Goal: Task Accomplishment & Management: Complete application form

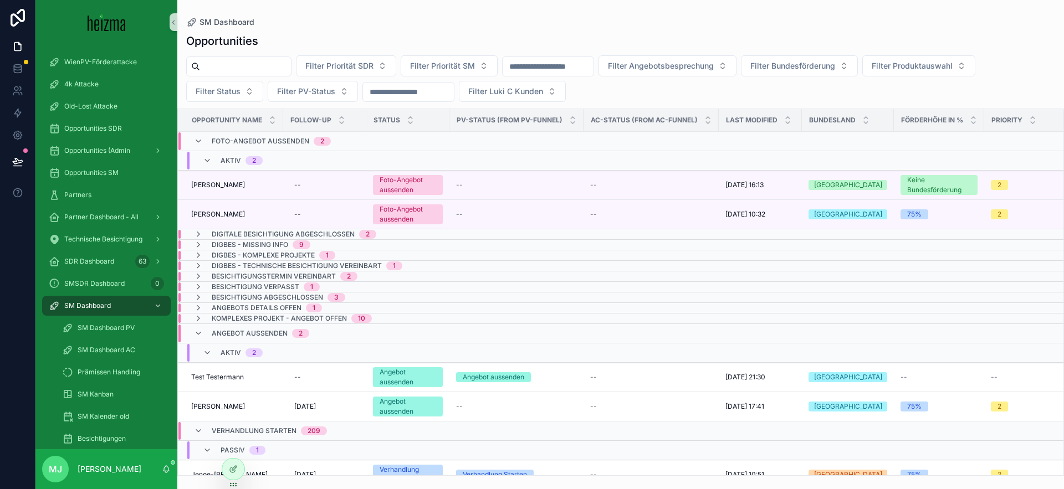
click at [243, 58] on div "scrollable content" at bounding box center [238, 67] width 105 height 20
click at [248, 62] on input "scrollable content" at bounding box center [245, 67] width 91 height 16
type input "*******"
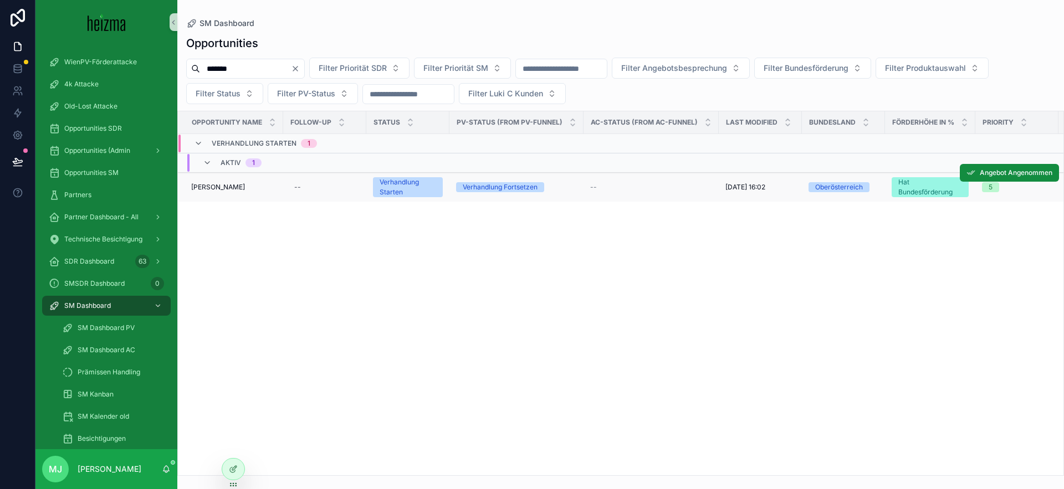
click at [229, 188] on span "[PERSON_NAME]" at bounding box center [218, 187] width 54 height 9
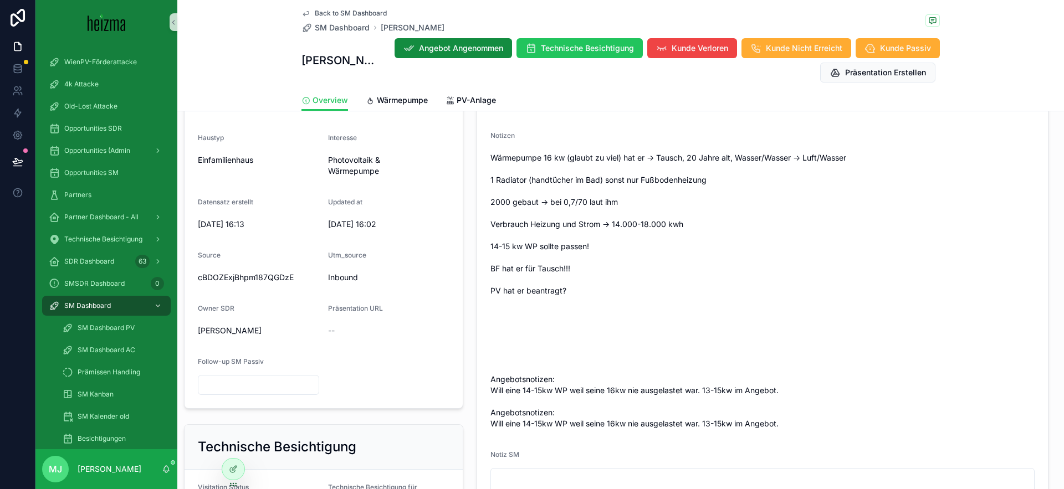
scroll to position [256, 0]
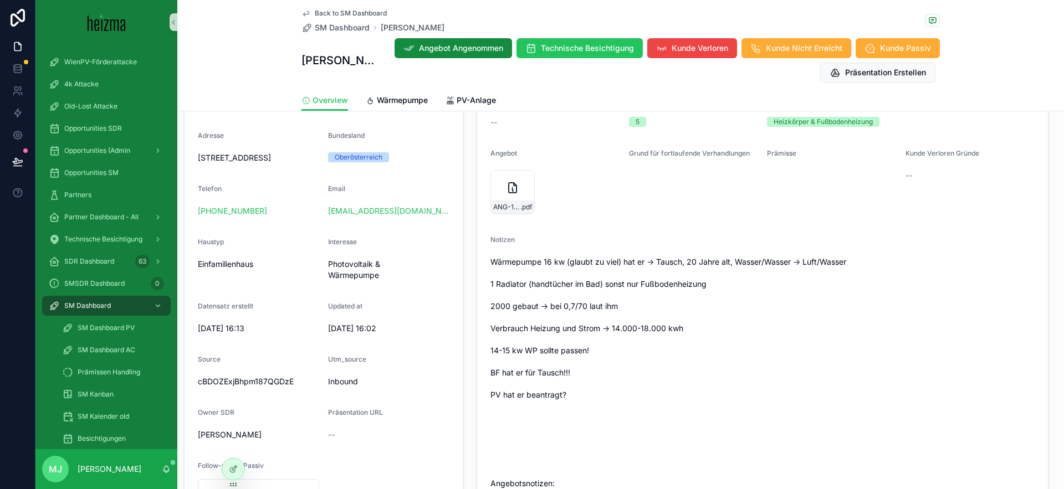
click at [508, 200] on div "ANG-12966-Kaltner--2025-09-08 .pdf" at bounding box center [513, 192] width 44 height 44
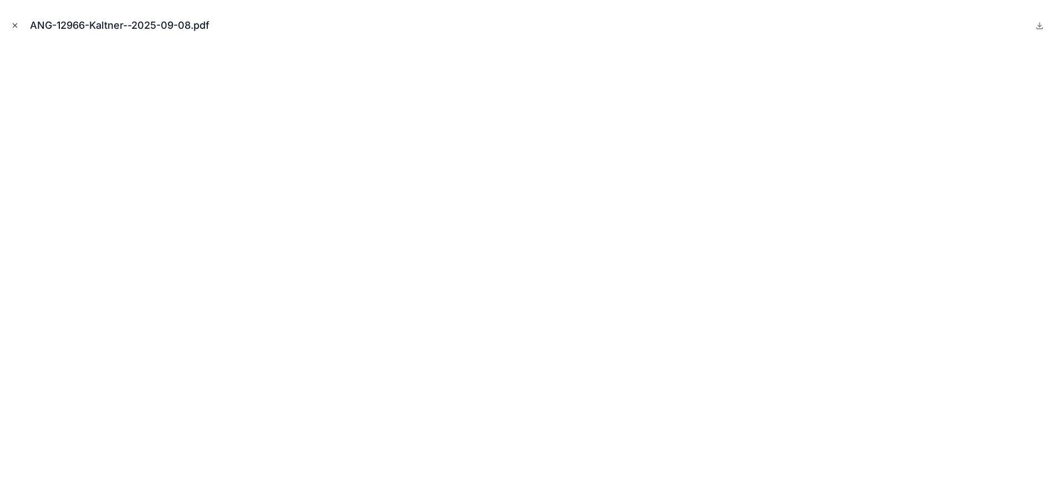
click at [14, 24] on icon "Close modal" at bounding box center [15, 26] width 8 height 8
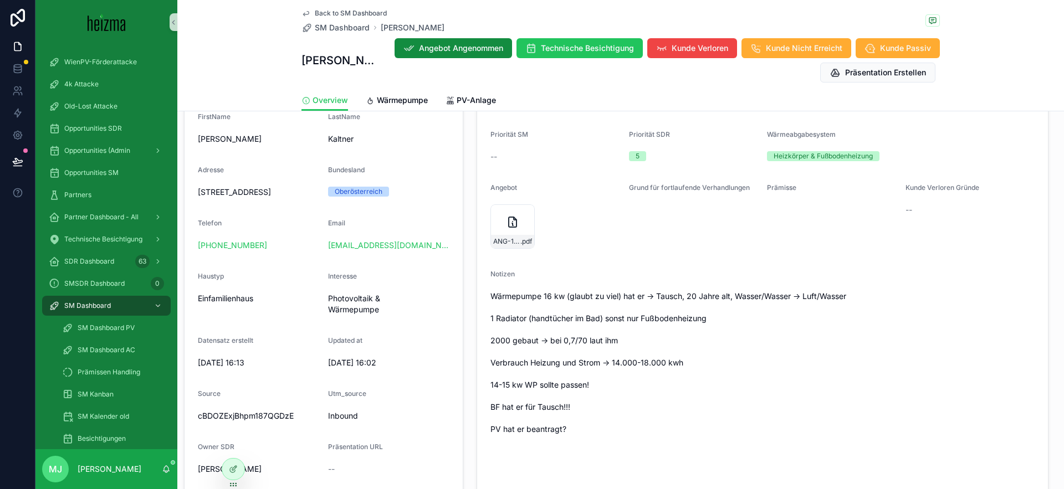
scroll to position [215, 0]
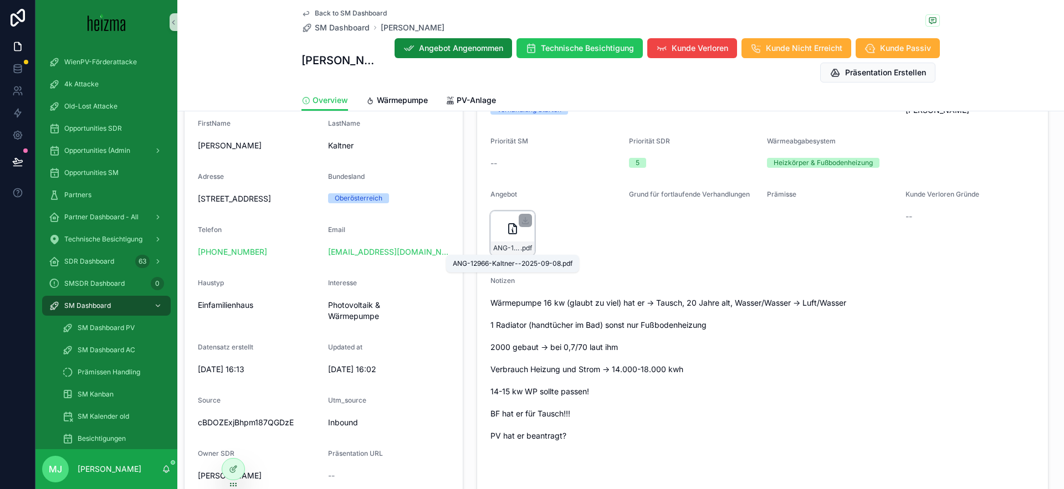
click at [497, 247] on span "ANG-12966-Kaltner--2025-09-08" at bounding box center [506, 248] width 27 height 9
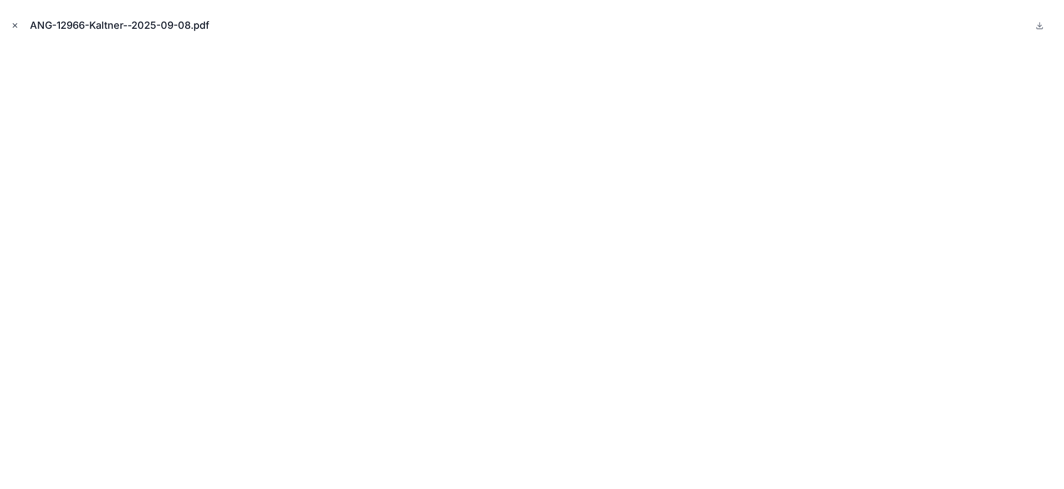
click at [13, 24] on icon "Close modal" at bounding box center [15, 26] width 4 height 4
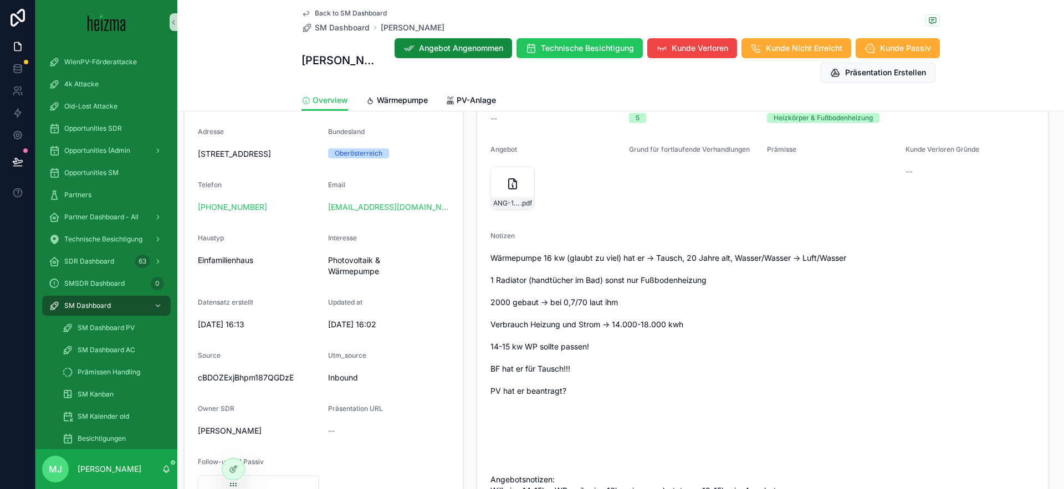
scroll to position [261, 0]
drag, startPoint x: 605, startPoint y: 282, endPoint x: 708, endPoint y: 284, distance: 103.1
click at [708, 284] on span "Wärmepumpe 16 kw (glaubt zu viel) hat er -> Tausch, 20 Jahre alt, Wasser/Wasser…" at bounding box center [763, 390] width 544 height 277
click at [713, 283] on span "Wärmepumpe 16 kw (glaubt zu viel) hat er -> Tausch, 20 Jahre alt, Wasser/Wasser…" at bounding box center [763, 390] width 544 height 277
drag, startPoint x: 704, startPoint y: 282, endPoint x: 605, endPoint y: 283, distance: 99.2
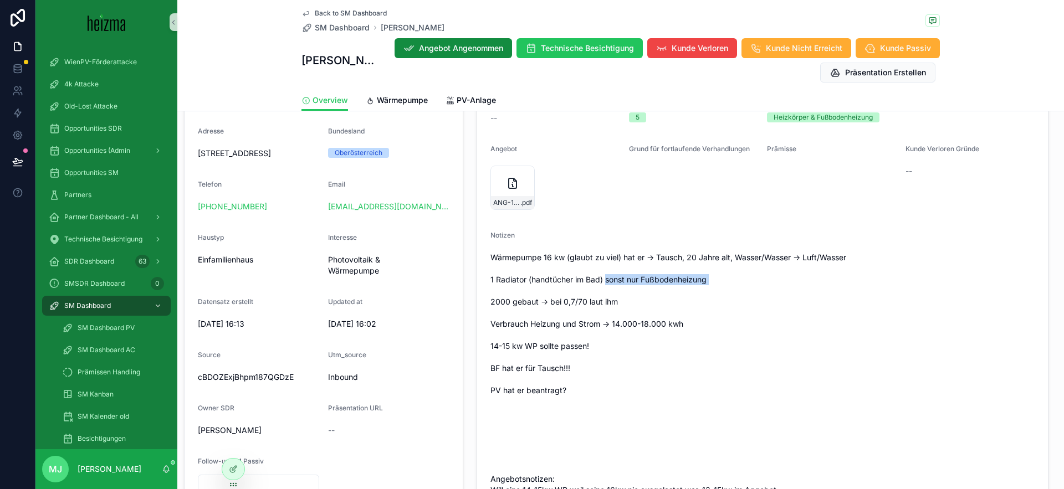
click at [605, 283] on span "Wärmepumpe 16 kw (glaubt zu viel) hat er -> Tausch, 20 Jahre alt, Wasser/Wasser…" at bounding box center [763, 390] width 544 height 277
drag, startPoint x: 652, startPoint y: 277, endPoint x: 711, endPoint y: 274, distance: 58.3
click at [711, 274] on span "Wärmepumpe 16 kw (glaubt zu viel) hat er -> Tausch, 20 Jahre alt, Wasser/Wasser…" at bounding box center [763, 390] width 544 height 277
click at [709, 281] on span "Wärmepumpe 16 kw (glaubt zu viel) hat er -> Tausch, 20 Jahre alt, Wasser/Wasser…" at bounding box center [763, 390] width 544 height 277
drag, startPoint x: 713, startPoint y: 281, endPoint x: 607, endPoint y: 282, distance: 105.3
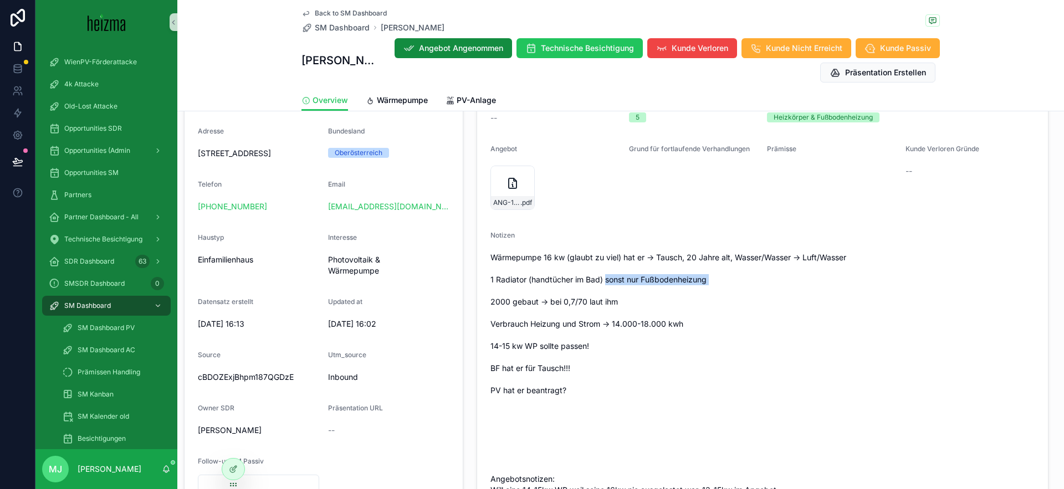
click at [607, 282] on span "Wärmepumpe 16 kw (glaubt zu viel) hat er -> Tausch, 20 Jahre alt, Wasser/Wasser…" at bounding box center [763, 390] width 544 height 277
click at [606, 282] on span "Wärmepumpe 16 kw (glaubt zu viel) hat er -> Tausch, 20 Jahre alt, Wasser/Wasser…" at bounding box center [763, 390] width 544 height 277
drag, startPoint x: 607, startPoint y: 280, endPoint x: 706, endPoint y: 278, distance: 98.1
click at [706, 278] on span "Wärmepumpe 16 kw (glaubt zu viel) hat er -> Tausch, 20 Jahre alt, Wasser/Wasser…" at bounding box center [763, 390] width 544 height 277
click at [839, 285] on span "Wärmepumpe 16 kw (glaubt zu viel) hat er -> Tausch, 20 Jahre alt, Wasser/Wasser…" at bounding box center [763, 390] width 544 height 277
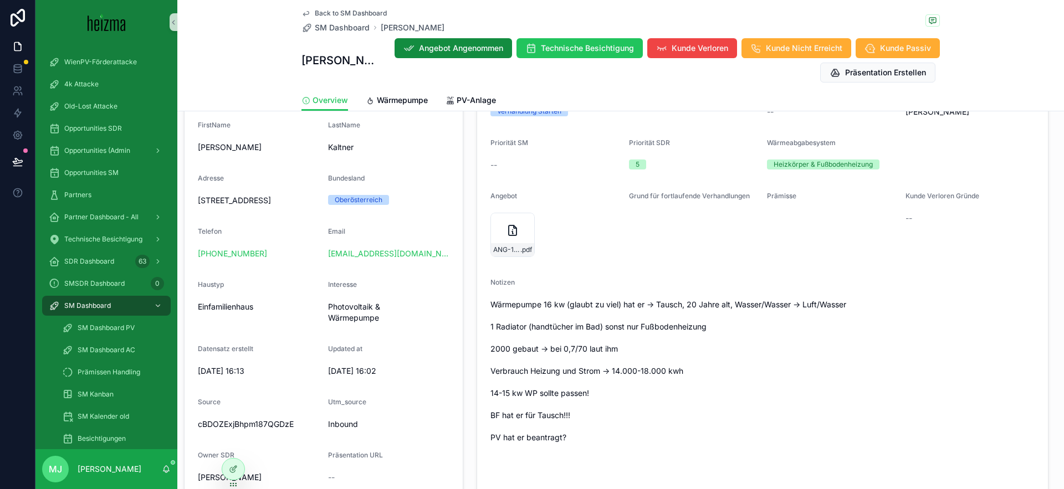
scroll to position [237, 0]
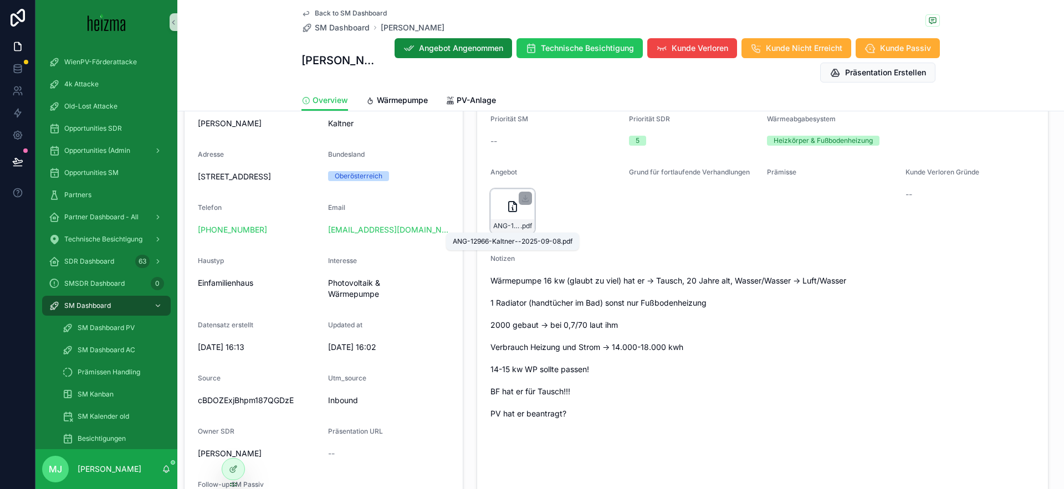
click at [504, 223] on span "ANG-12966-Kaltner--2025-09-08" at bounding box center [506, 226] width 27 height 9
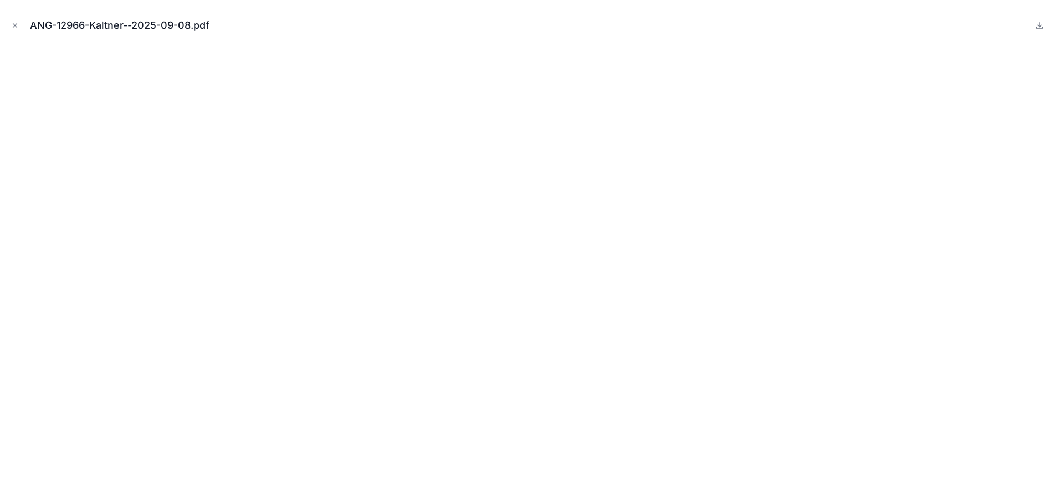
drag, startPoint x: 18, startPoint y: 26, endPoint x: 81, endPoint y: 55, distance: 69.7
click at [18, 26] on icon "Close modal" at bounding box center [15, 26] width 8 height 8
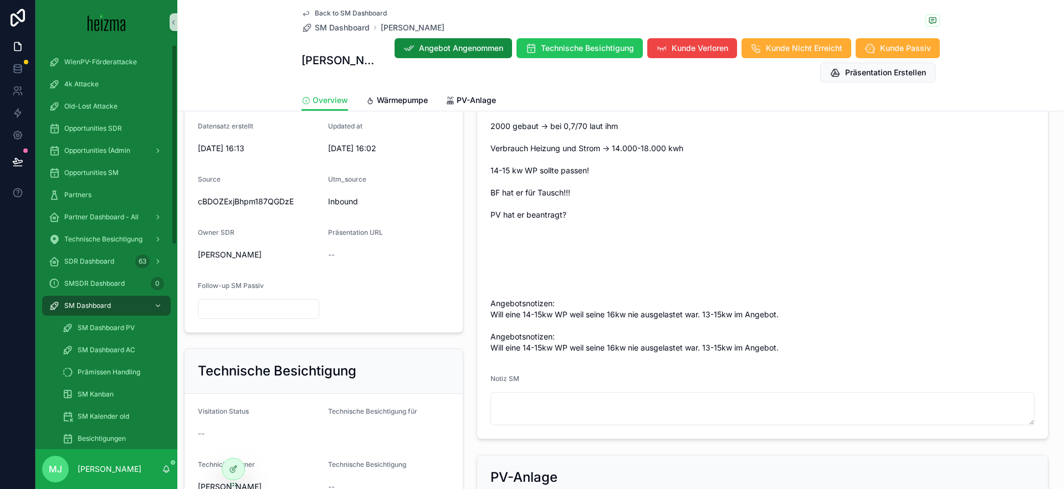
scroll to position [558, 0]
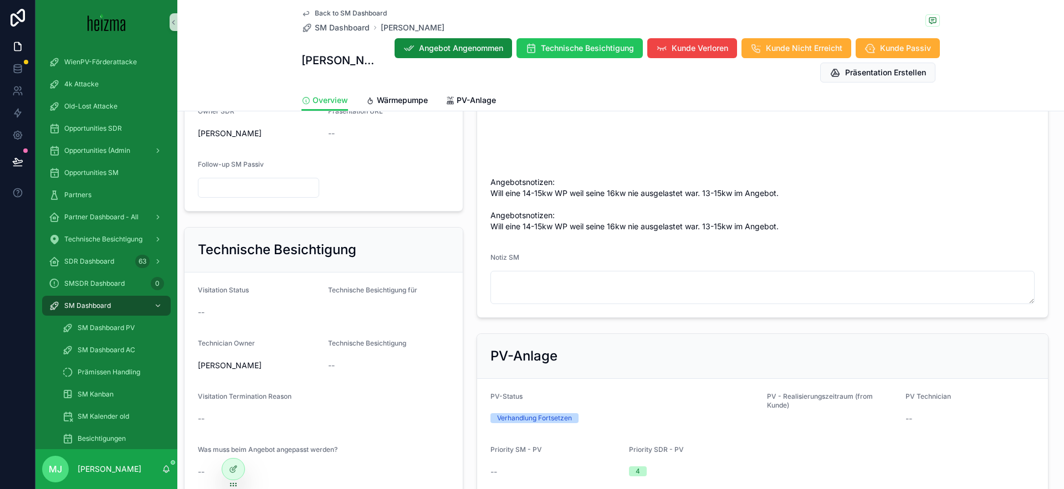
click at [582, 266] on div "Notiz SM" at bounding box center [763, 259] width 544 height 13
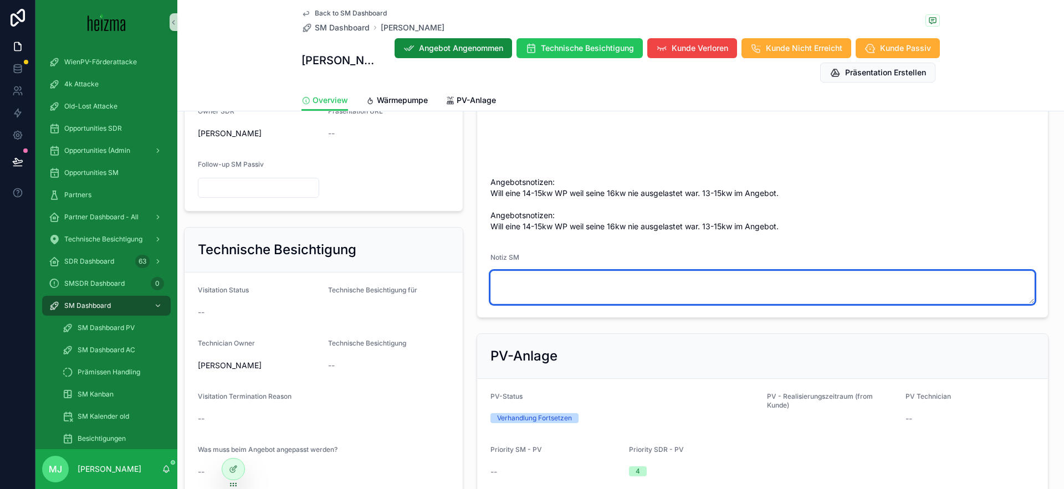
click at [594, 282] on textarea "scrollable content" at bounding box center [763, 287] width 544 height 33
click at [547, 282] on textarea "****" at bounding box center [763, 287] width 544 height 33
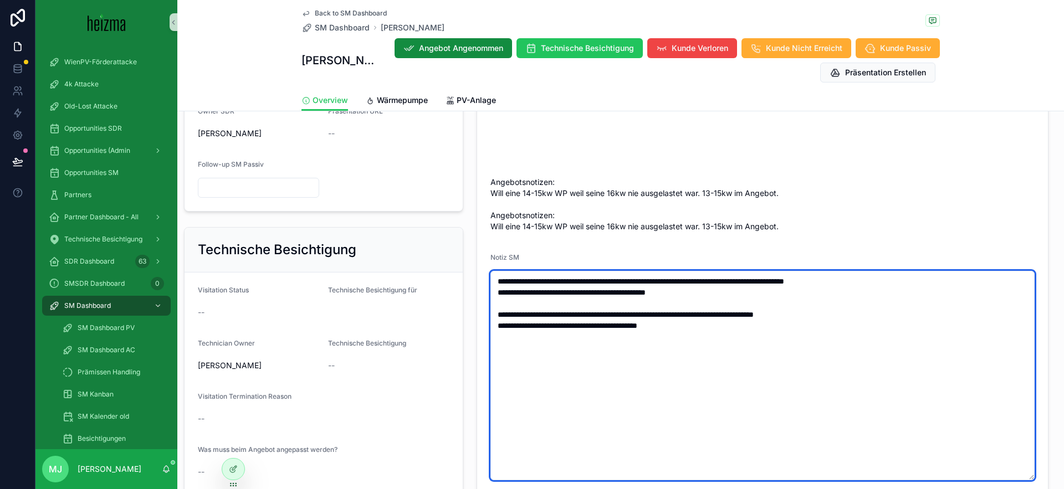
type textarea "**********"
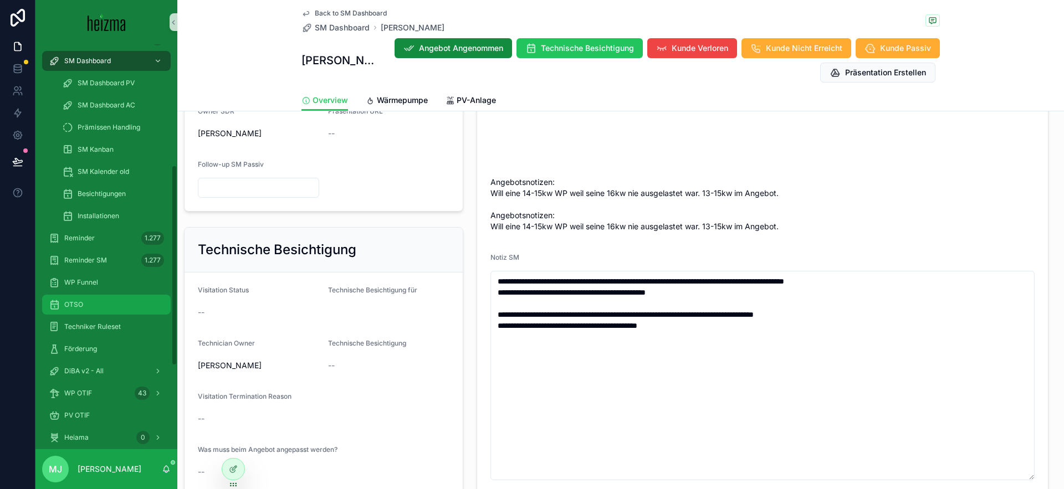
scroll to position [255, 0]
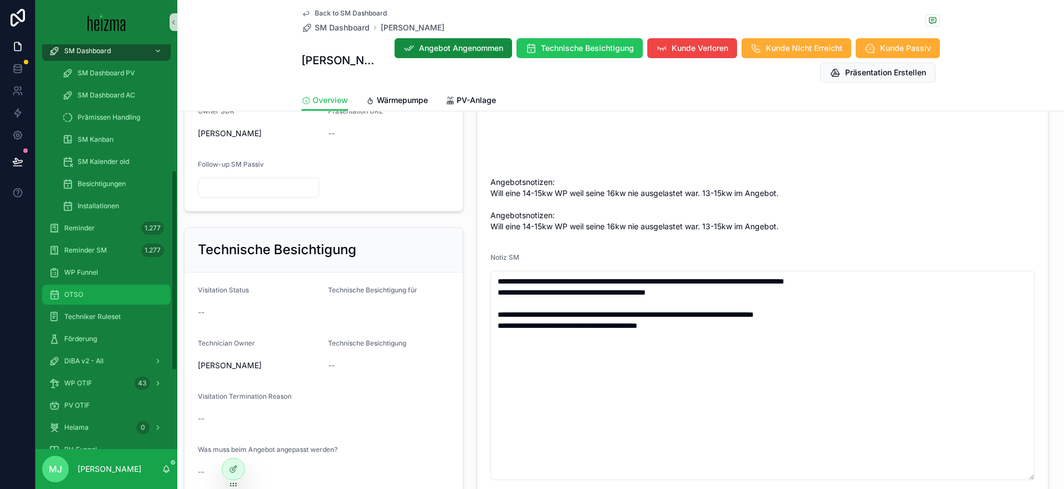
drag, startPoint x: 92, startPoint y: 299, endPoint x: 216, endPoint y: 52, distance: 276.9
click at [92, 299] on div "OTSO" at bounding box center [106, 295] width 115 height 18
click at [472, 189] on div "Wärmepumpe Status Verhandlung Starten Realisierungszeitraum -- Technician Owner…" at bounding box center [762, 88] width 585 height 821
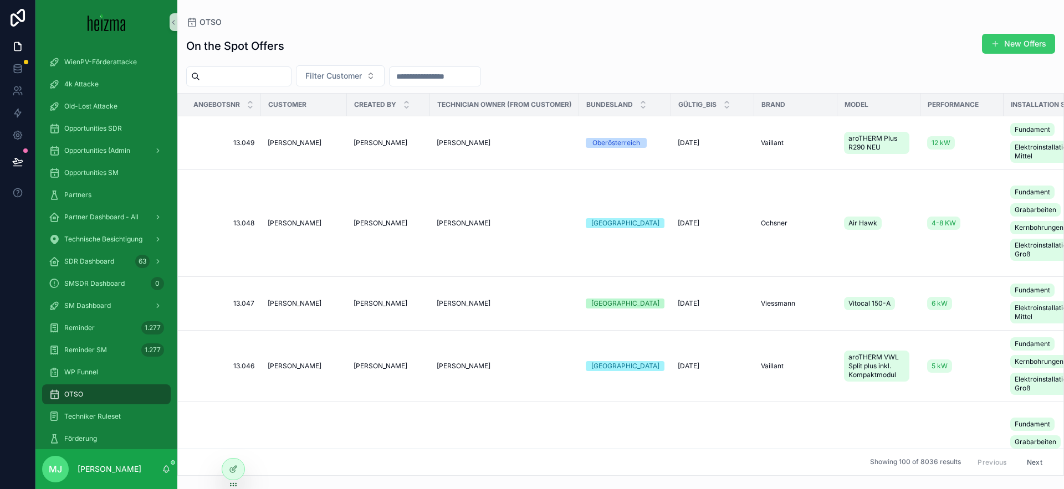
click at [1002, 45] on button "New Offers" at bounding box center [1018, 44] width 73 height 20
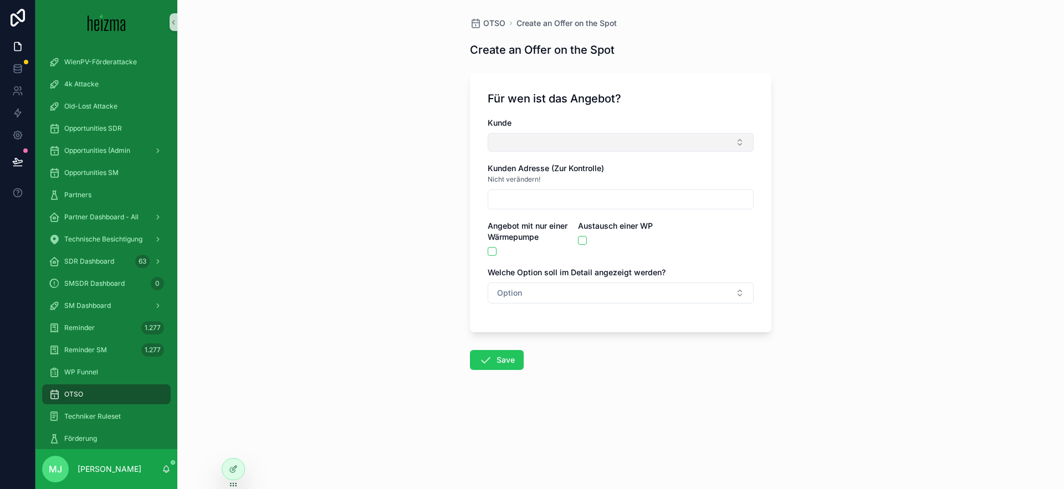
click at [518, 134] on button "Select Button" at bounding box center [621, 142] width 266 height 19
type input "**********"
click at [375, 161] on div "OTSO Create an Offer on the Spot Create an Offer on the Spot Für wen ist das An…" at bounding box center [620, 244] width 887 height 489
click at [545, 141] on button "Select Button" at bounding box center [621, 142] width 266 height 19
type input "*****"
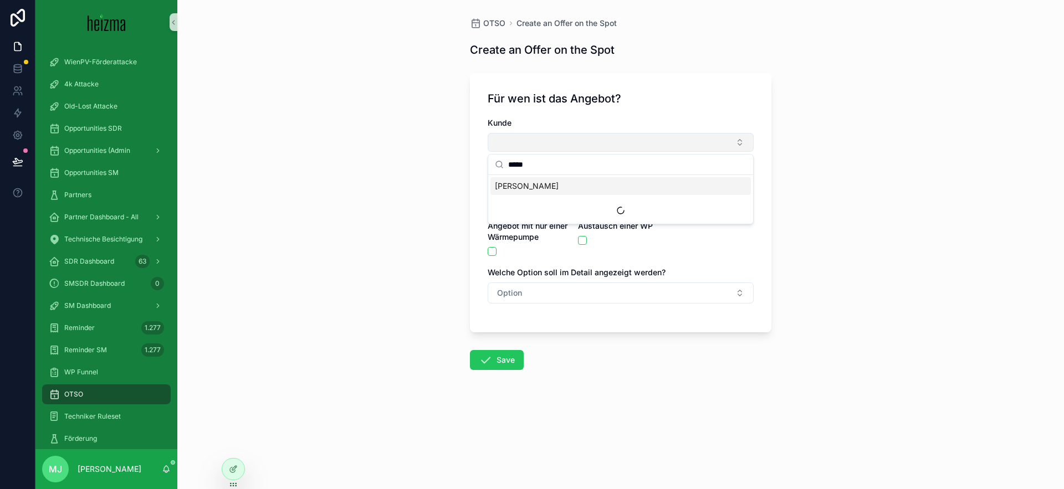
type input "**********"
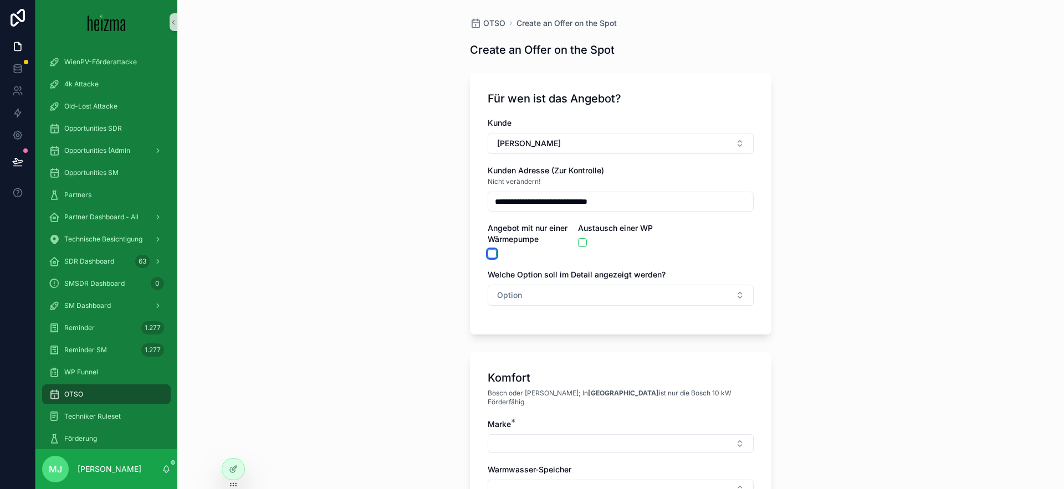
drag, startPoint x: 491, startPoint y: 253, endPoint x: 602, endPoint y: 256, distance: 112.0
click at [492, 253] on button "scrollable content" at bounding box center [492, 253] width 9 height 9
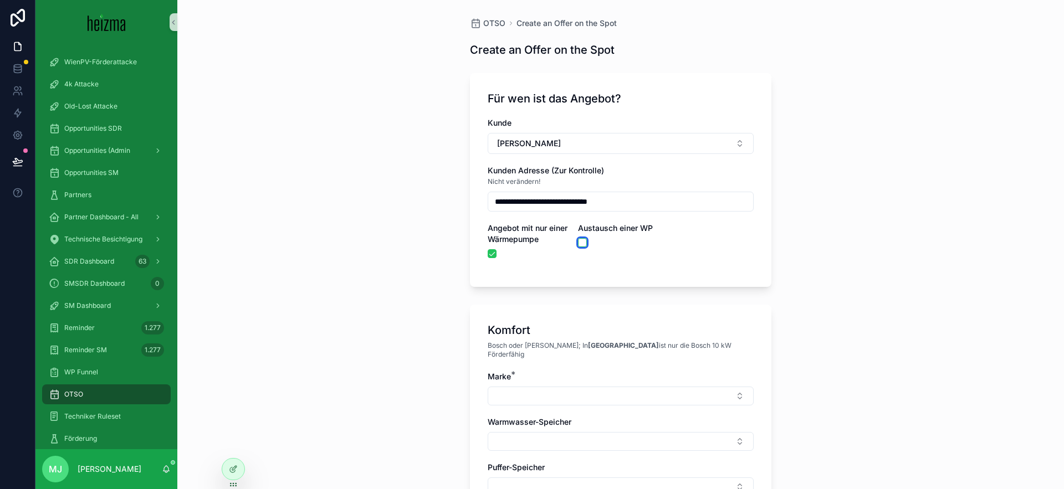
drag, startPoint x: 585, startPoint y: 244, endPoint x: 576, endPoint y: 244, distance: 9.4
click at [585, 244] on button "scrollable content" at bounding box center [582, 242] width 9 height 9
click at [444, 236] on div "**********" at bounding box center [620, 244] width 887 height 489
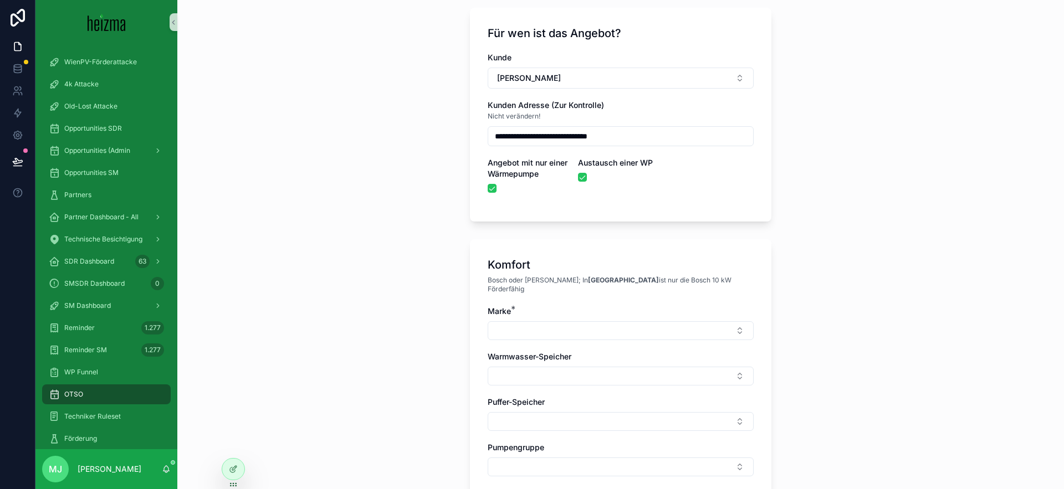
scroll to position [186, 0]
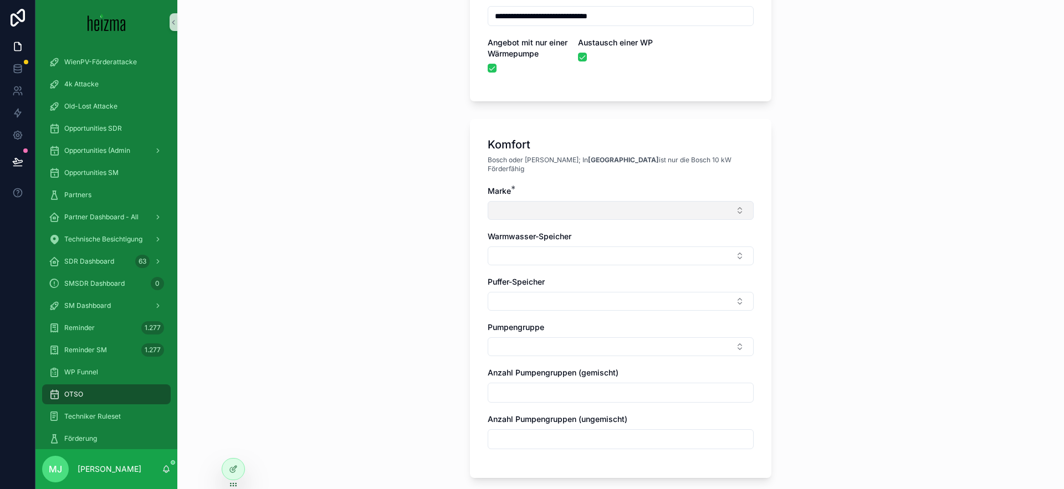
click at [538, 205] on button "Select Button" at bounding box center [621, 210] width 266 height 19
type input "*****"
click at [531, 249] on div "Lambda" at bounding box center [621, 246] width 261 height 18
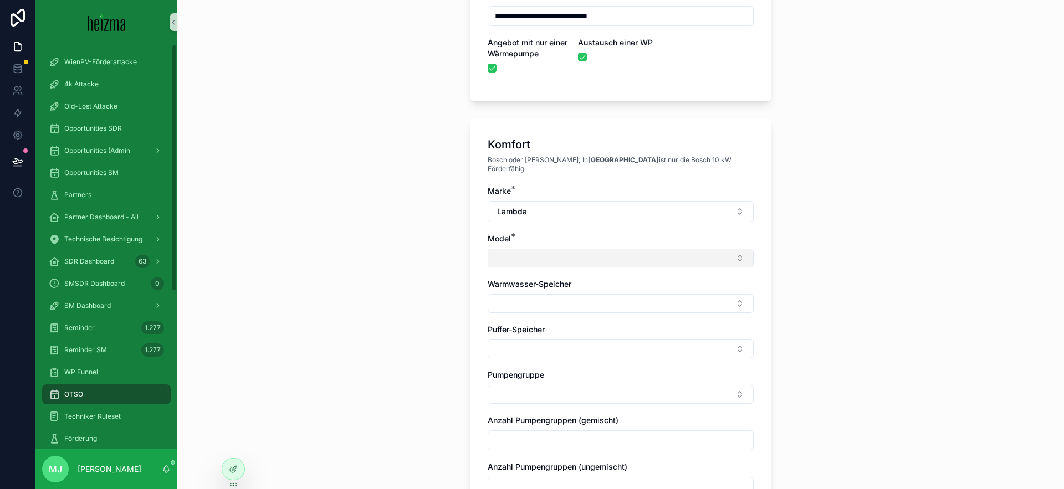
click at [544, 249] on button "Select Button" at bounding box center [621, 258] width 266 height 19
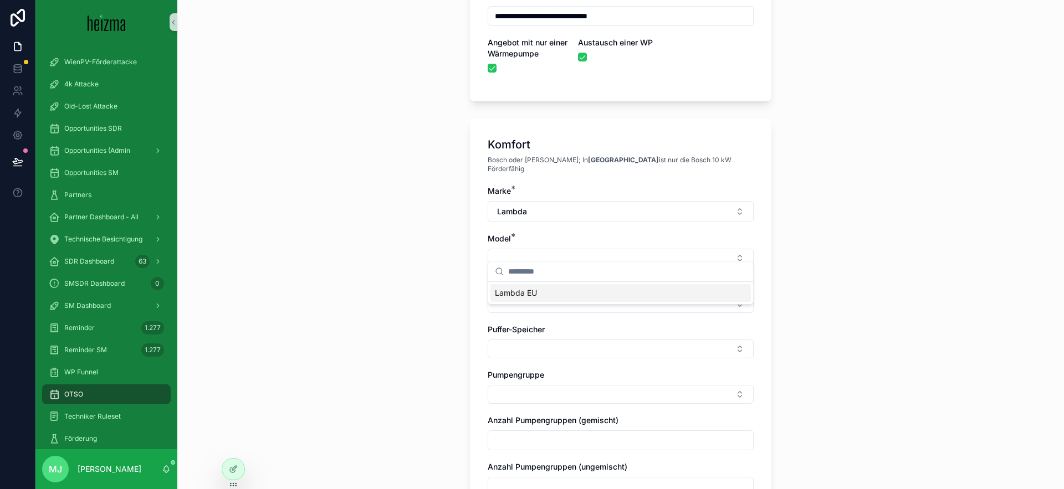
click at [542, 289] on div "Lambda EU" at bounding box center [621, 293] width 261 height 18
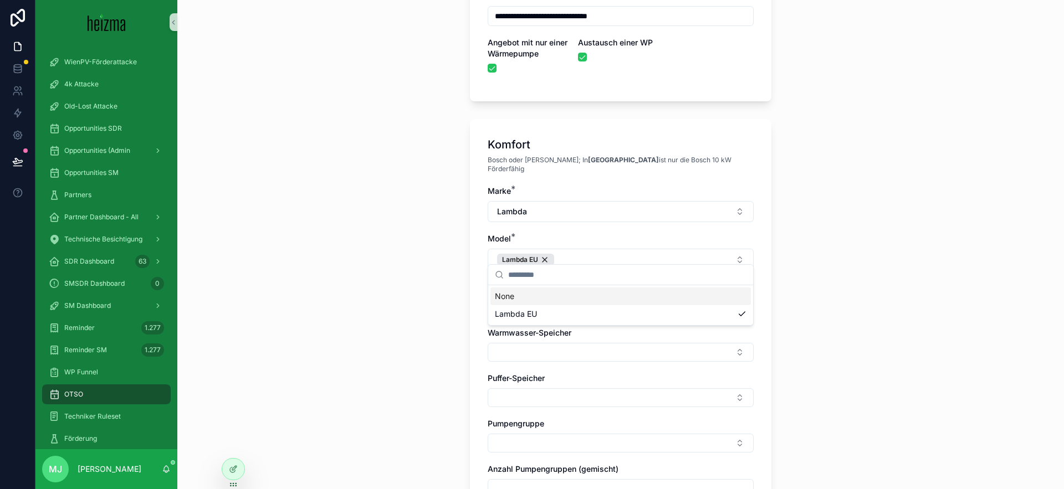
click at [409, 265] on div "**********" at bounding box center [620, 58] width 887 height 489
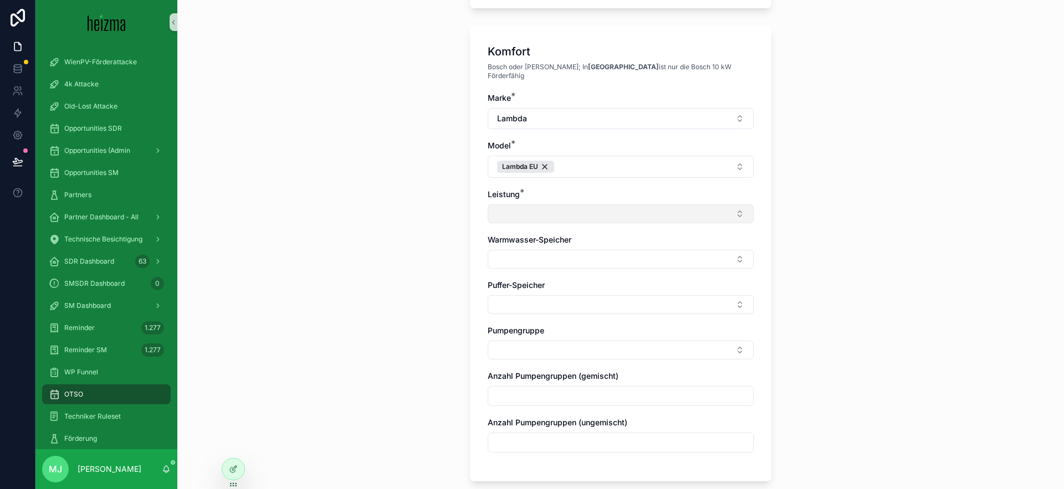
click at [534, 205] on button "Select Button" at bounding box center [621, 214] width 266 height 19
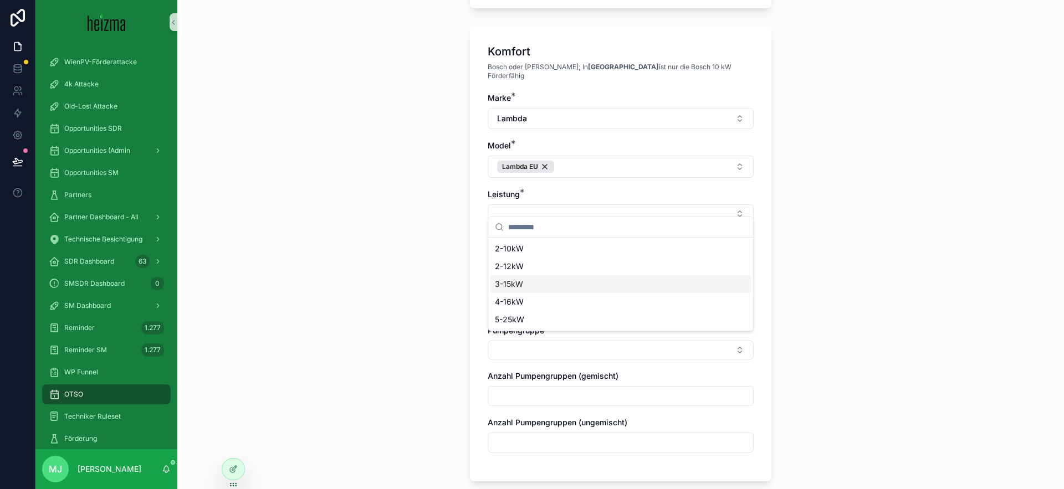
click at [600, 290] on div "3-15kW" at bounding box center [621, 284] width 261 height 18
click at [399, 274] on div "**********" at bounding box center [620, 244] width 887 height 489
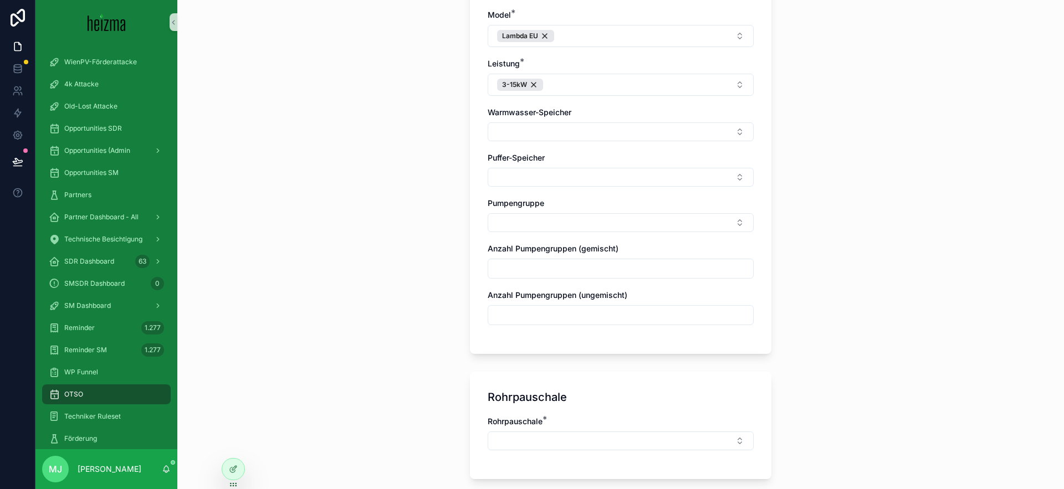
scroll to position [407, 0]
click at [510, 124] on button "Select Button" at bounding box center [621, 133] width 266 height 19
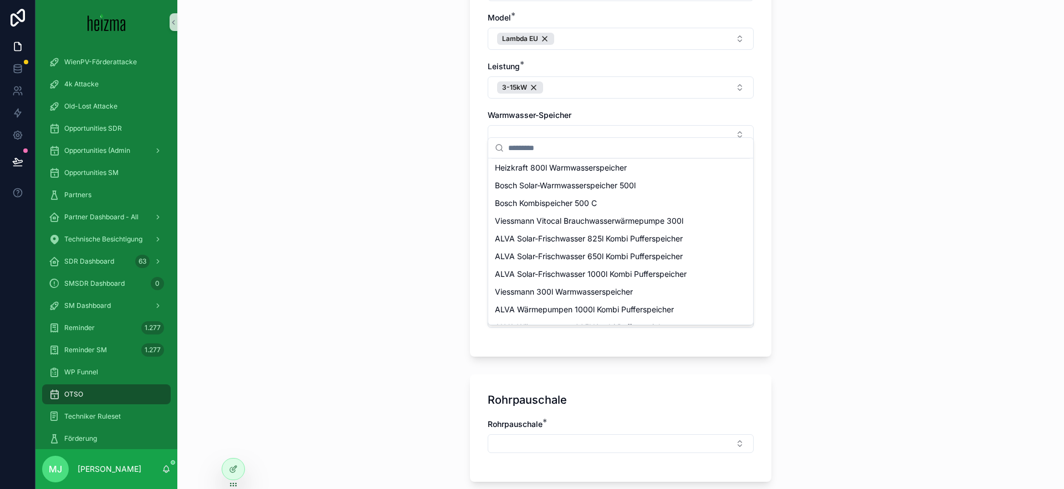
scroll to position [299, 0]
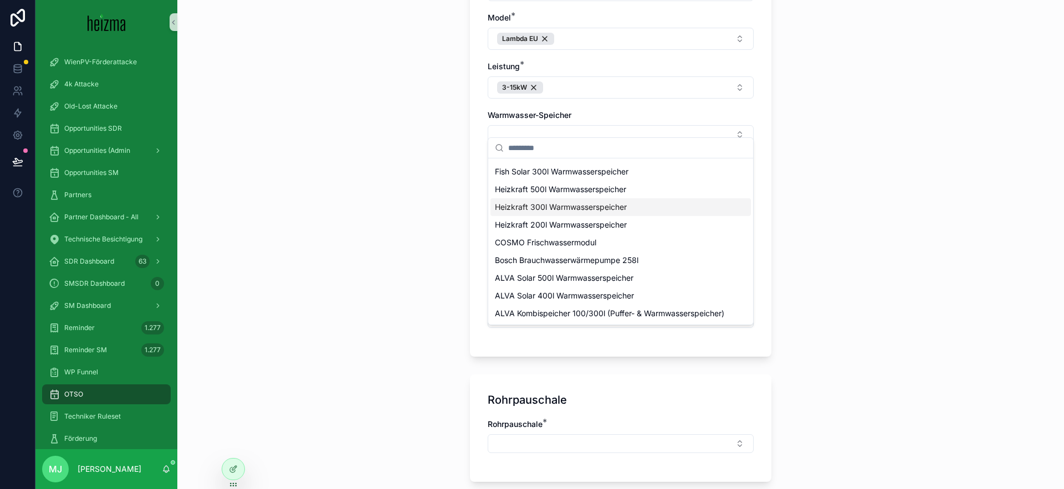
click at [608, 210] on span "Heizkraft 300l Warmwasserspeicher" at bounding box center [561, 207] width 132 height 11
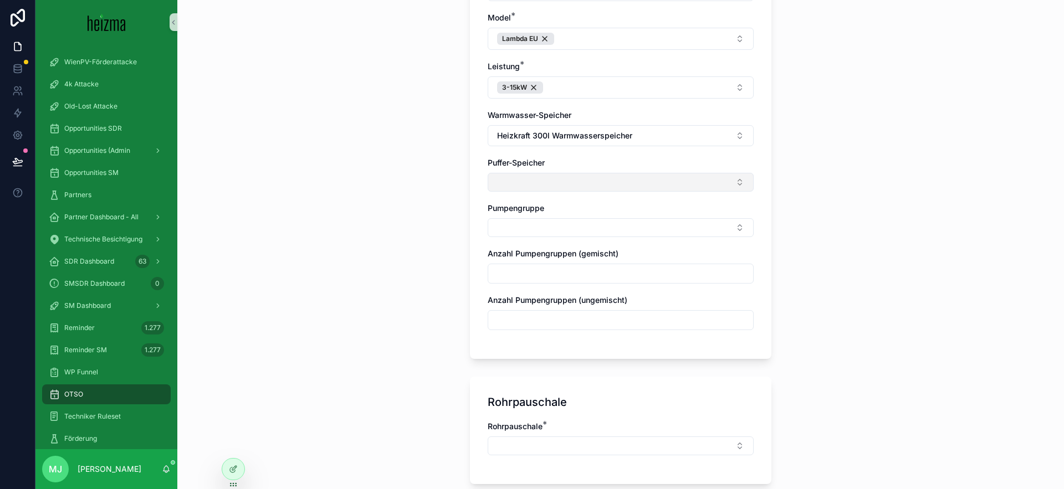
click at [603, 173] on button "Select Button" at bounding box center [621, 182] width 266 height 19
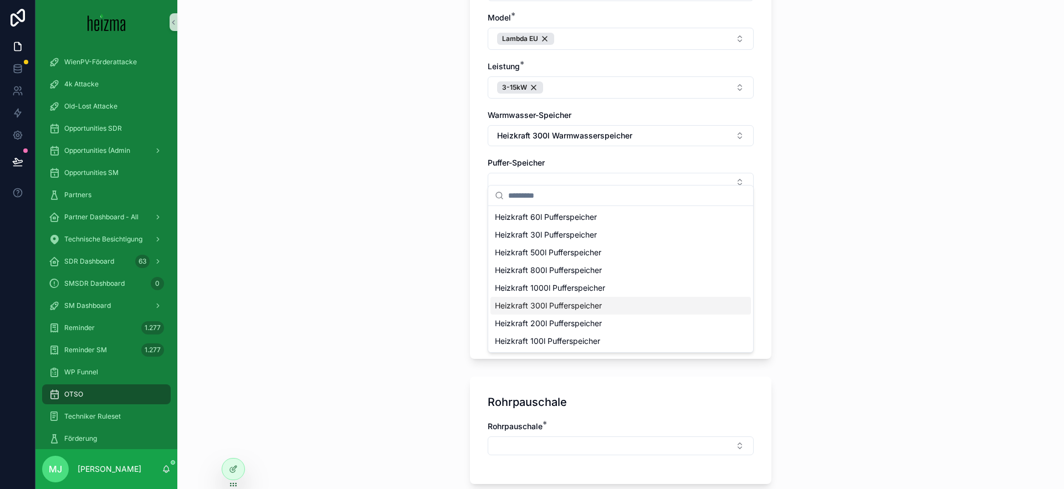
click at [657, 309] on div "Heizkraft 300l Pufferspeicher" at bounding box center [621, 306] width 261 height 18
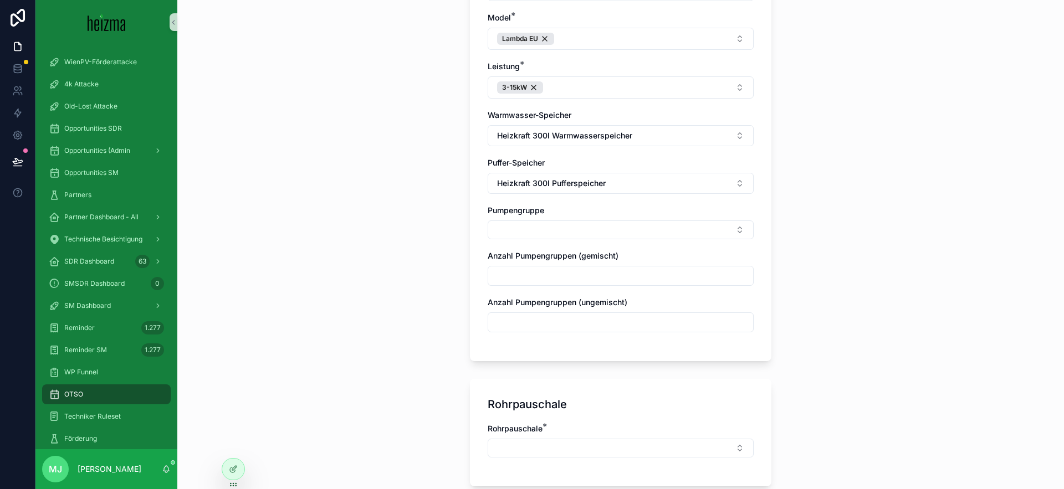
click at [442, 261] on div "**********" at bounding box center [620, 244] width 887 height 489
click at [553, 221] on button "Select Button" at bounding box center [621, 230] width 266 height 19
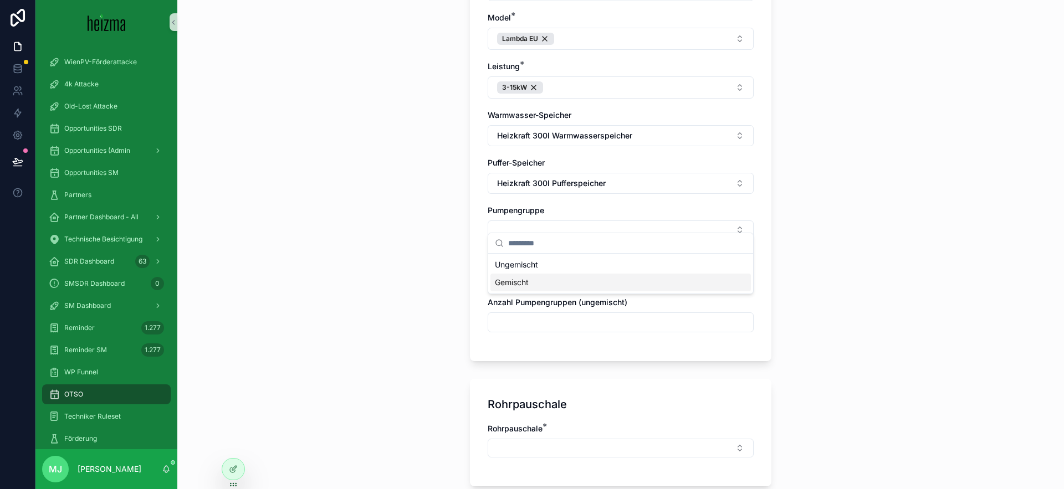
click at [558, 279] on div "Gemischt" at bounding box center [621, 283] width 261 height 18
click at [556, 282] on div "Ungemischt" at bounding box center [621, 286] width 261 height 18
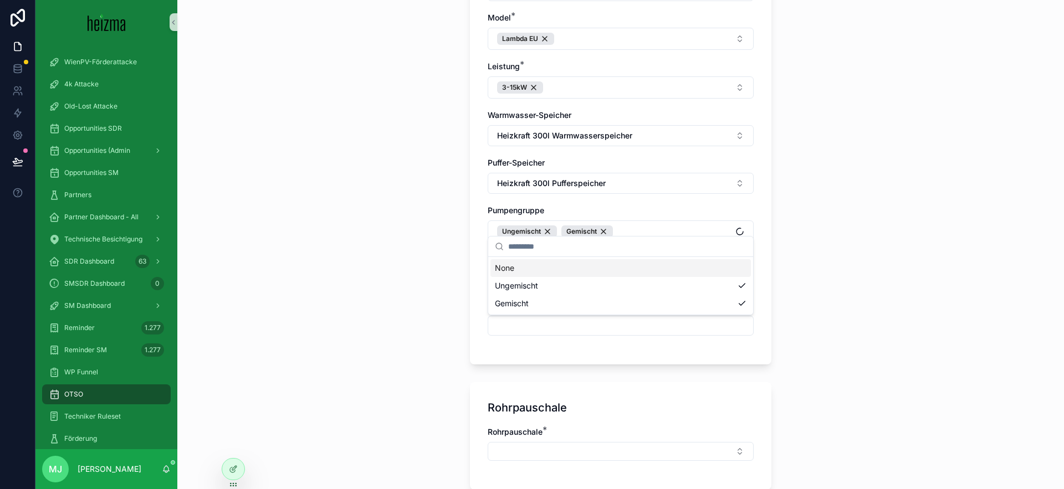
click at [405, 244] on div "**********" at bounding box center [620, 244] width 887 height 489
click at [549, 226] on div "Ungemischt" at bounding box center [527, 232] width 60 height 12
click at [558, 269] on div "scrollable content" at bounding box center [621, 279] width 266 height 20
click at [560, 272] on input "scrollable content" at bounding box center [620, 280] width 265 height 16
type input "*"
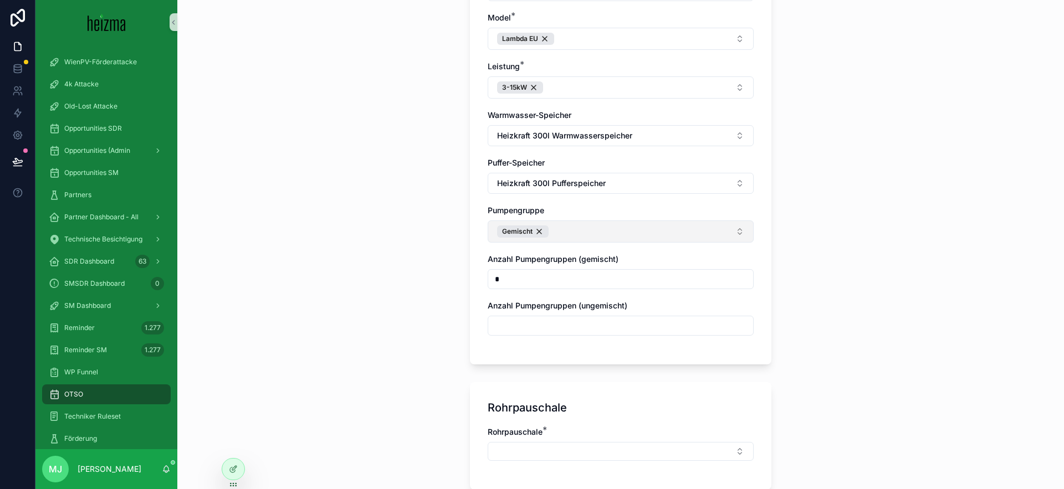
click at [546, 316] on div "scrollable content" at bounding box center [621, 326] width 266 height 20
click at [525, 323] on input "scrollable content" at bounding box center [620, 326] width 265 height 16
type input "*"
click at [431, 320] on div "**********" at bounding box center [620, 244] width 887 height 489
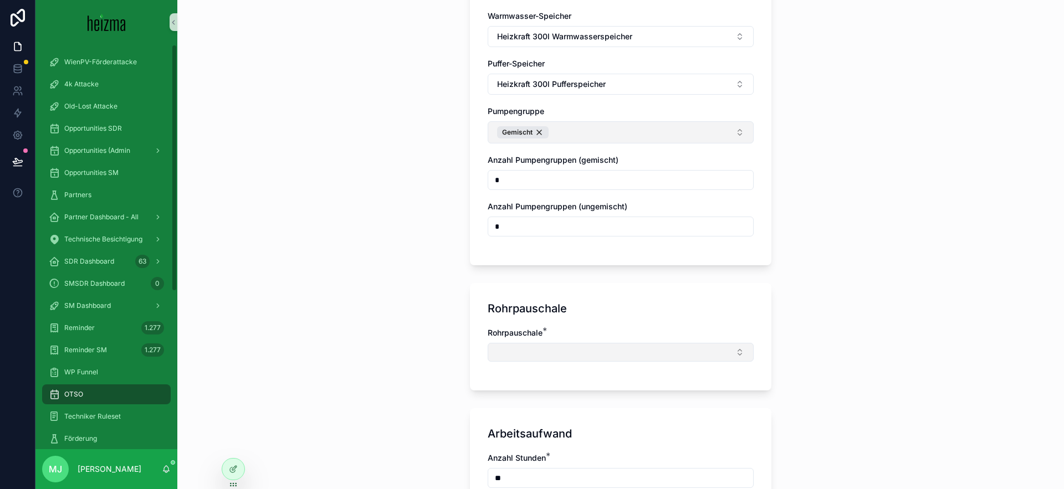
drag, startPoint x: 669, startPoint y: 338, endPoint x: 667, endPoint y: 344, distance: 5.8
click at [669, 343] on button "Select Button" at bounding box center [621, 352] width 266 height 19
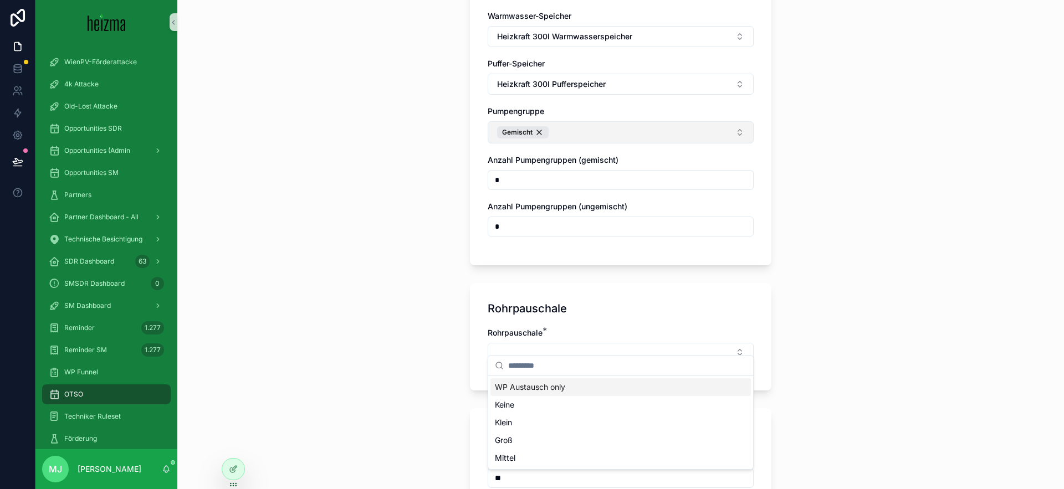
click at [556, 390] on span "WP Austausch only" at bounding box center [530, 387] width 70 height 11
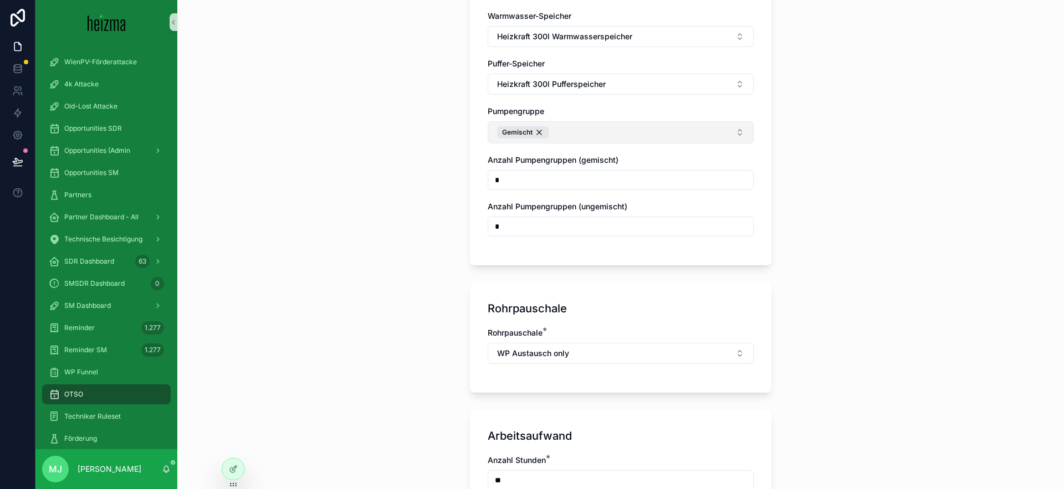
click at [399, 344] on div "**********" at bounding box center [620, 244] width 887 height 489
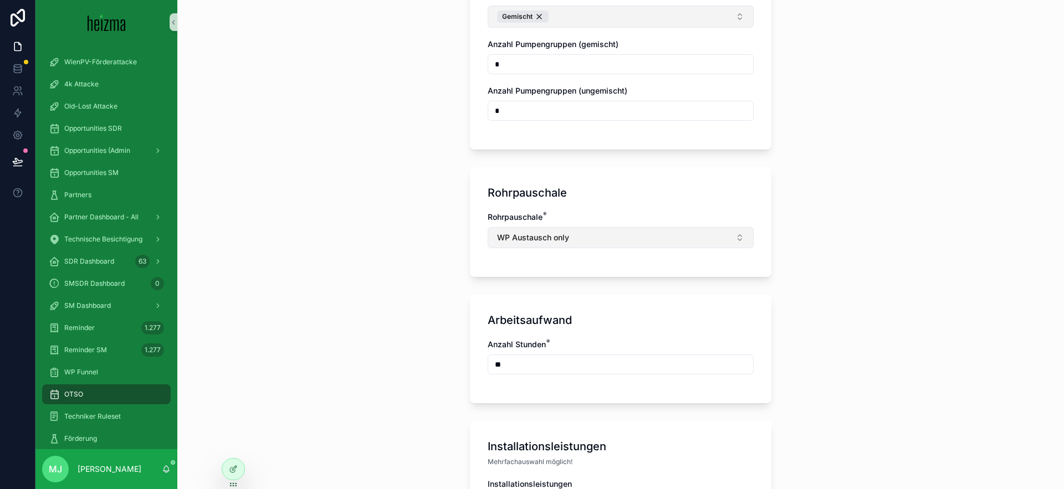
scroll to position [622, 0]
click at [582, 227] on button "WP Austausch only" at bounding box center [621, 237] width 266 height 21
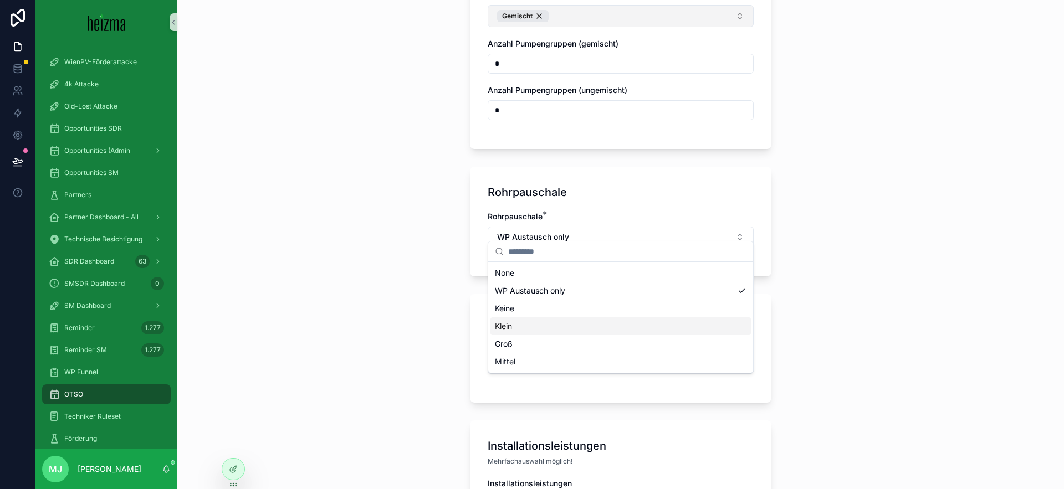
click at [555, 329] on div "Klein" at bounding box center [621, 327] width 261 height 18
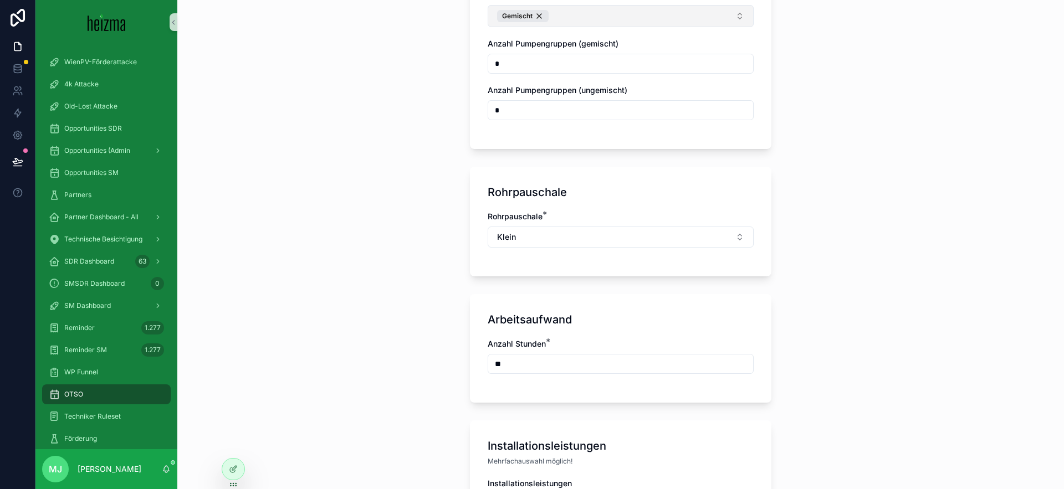
click at [407, 298] on div "**********" at bounding box center [620, 244] width 887 height 489
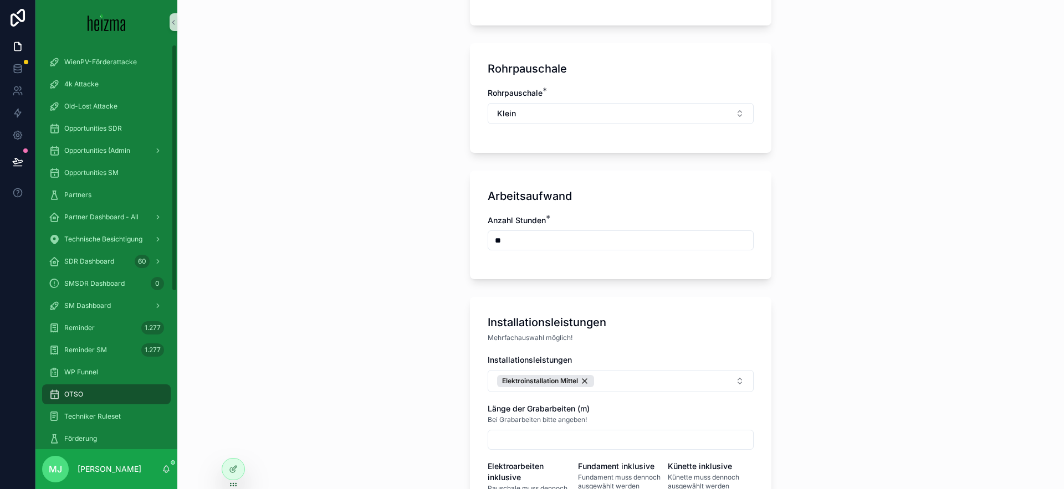
scroll to position [799, 0]
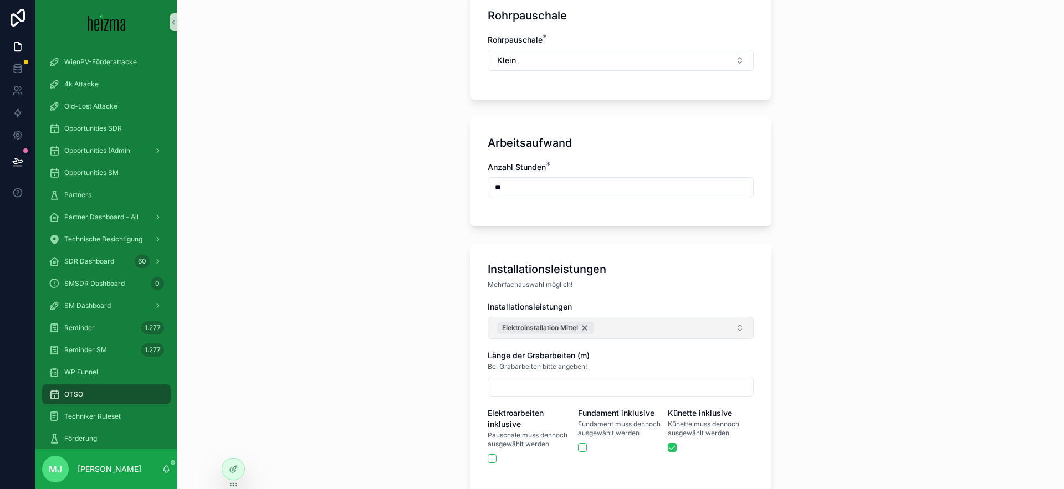
click at [588, 325] on button "Elektroinstallation Mittel" at bounding box center [621, 328] width 266 height 22
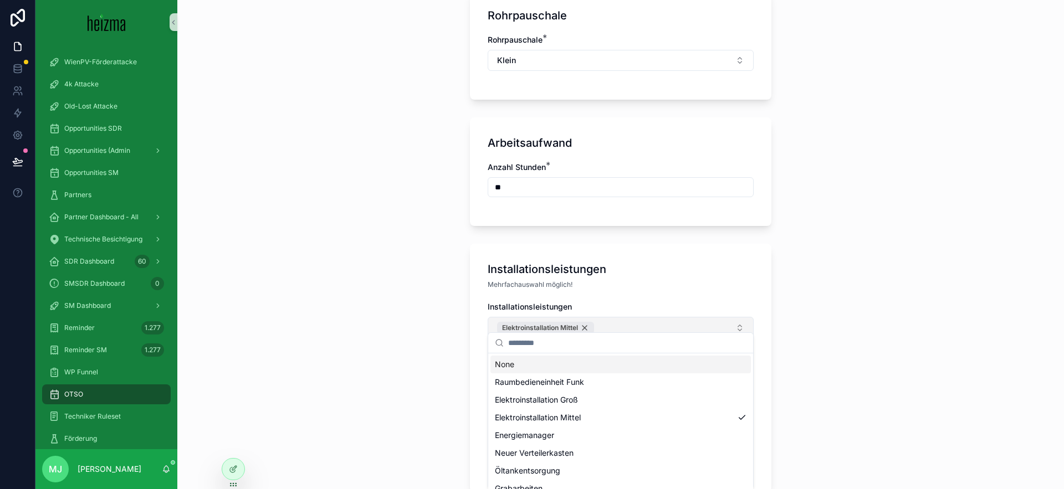
click at [588, 322] on div "Elektroinstallation Mittel" at bounding box center [545, 328] width 97 height 12
click at [588, 320] on button "Select Button" at bounding box center [621, 326] width 266 height 19
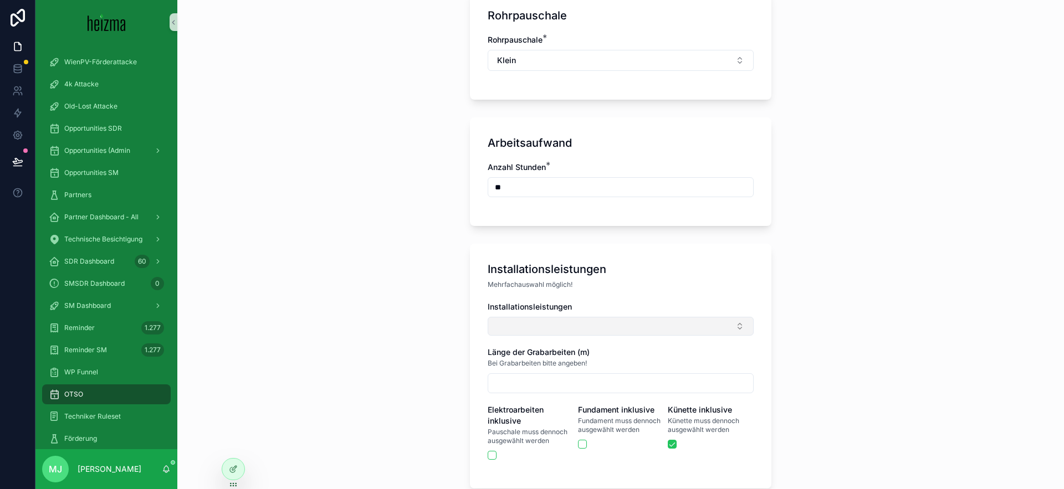
click at [588, 320] on button "Select Button" at bounding box center [621, 326] width 266 height 19
type input "****"
click at [605, 402] on div "Elektroinstallation Klein" at bounding box center [621, 397] width 261 height 18
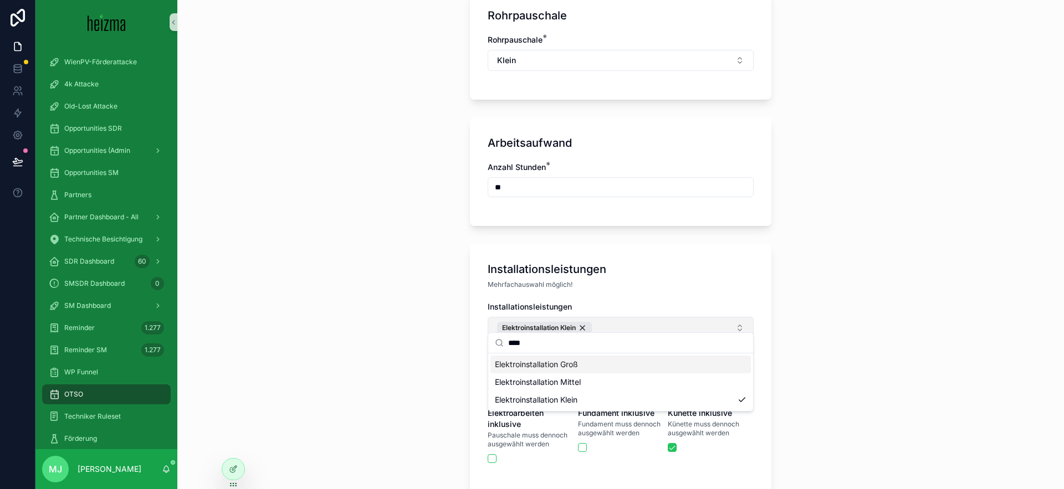
click at [539, 341] on input "****" at bounding box center [627, 343] width 238 height 20
click at [422, 310] on div "**********" at bounding box center [620, 244] width 887 height 489
click at [636, 317] on button "Elektroinstallation Klein" at bounding box center [621, 328] width 266 height 22
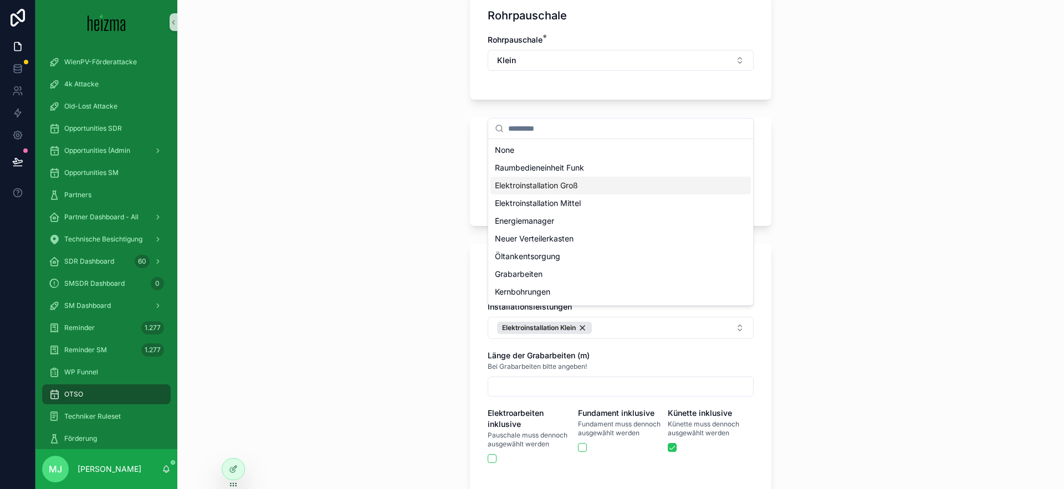
scroll to position [33, 0]
click at [370, 202] on div "**********" at bounding box center [620, 244] width 887 height 489
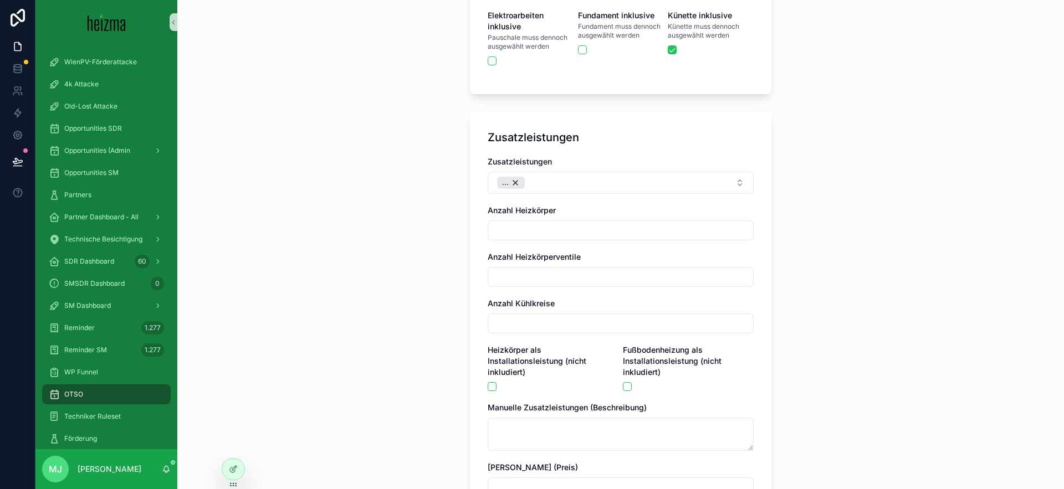
scroll to position [1198, 0]
click at [578, 179] on button "..." at bounding box center [621, 182] width 266 height 22
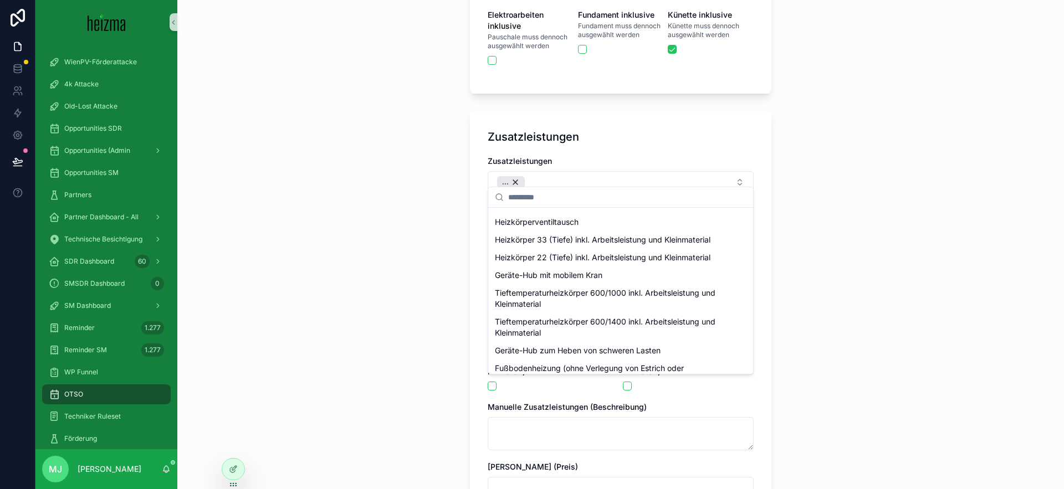
scroll to position [16, 0]
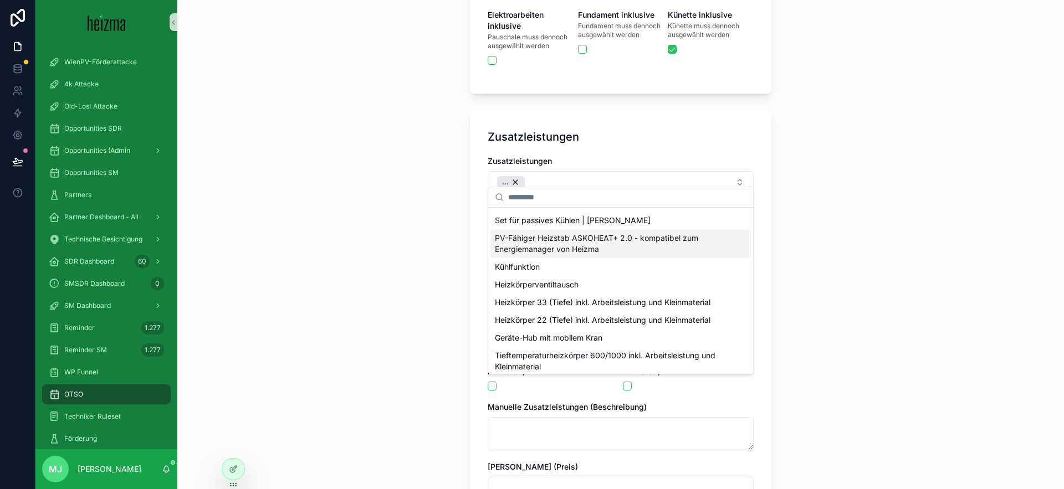
click at [600, 251] on span "PV-Fähiger Heizstab ASKOHEAT+ 2.0 - kompatibel zum Energiemanager von Heizma" at bounding box center [614, 244] width 238 height 22
click at [561, 269] on div "Kühlfunktion" at bounding box center [621, 267] width 261 height 18
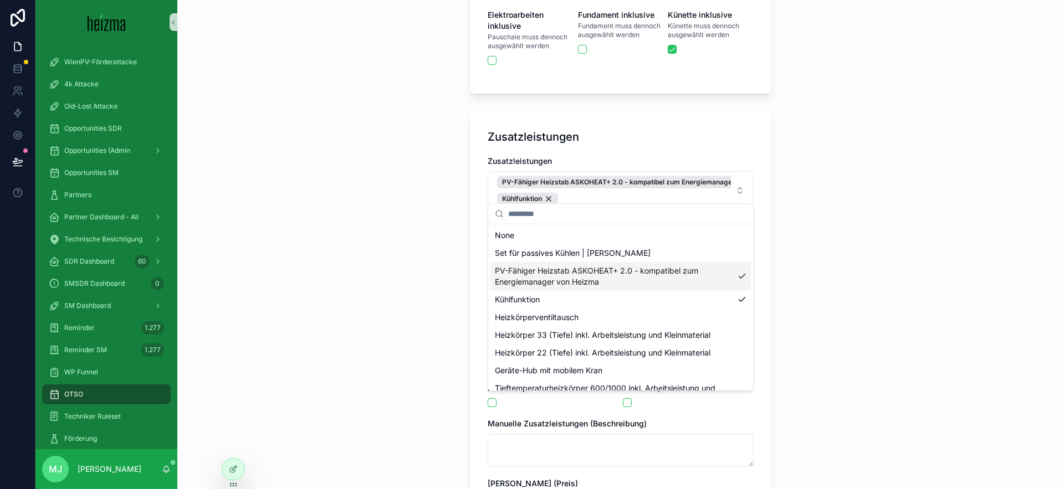
scroll to position [1187, 0]
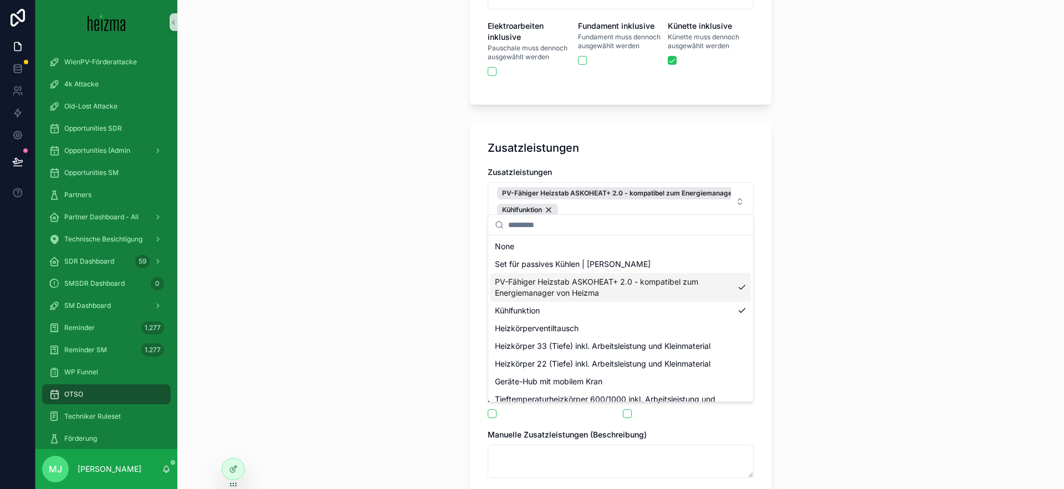
click at [338, 47] on div "**********" at bounding box center [620, 244] width 887 height 489
